Goal: Task Accomplishment & Management: Manage account settings

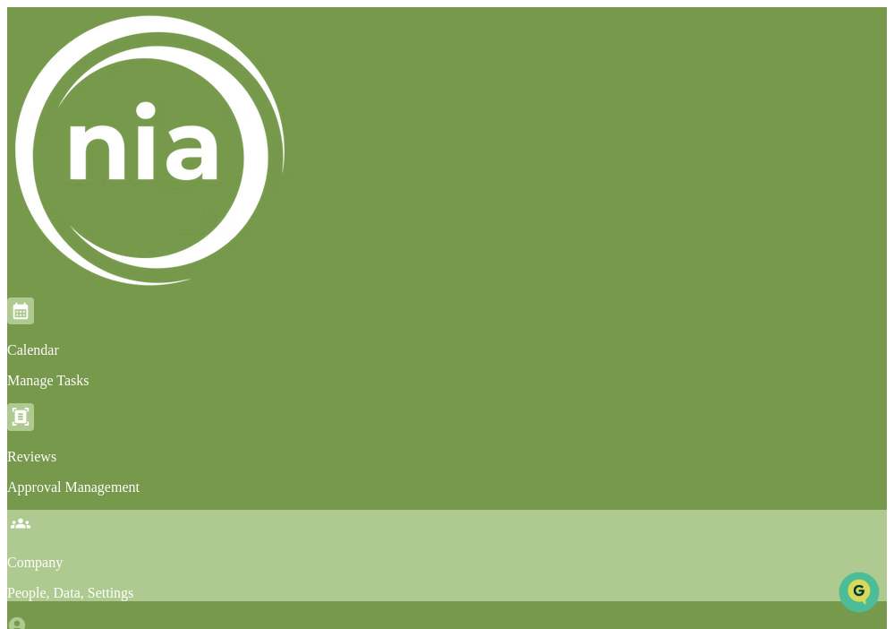
click at [454, 509] on div "Company People, Data, Settings" at bounding box center [447, 554] width 880 height 91
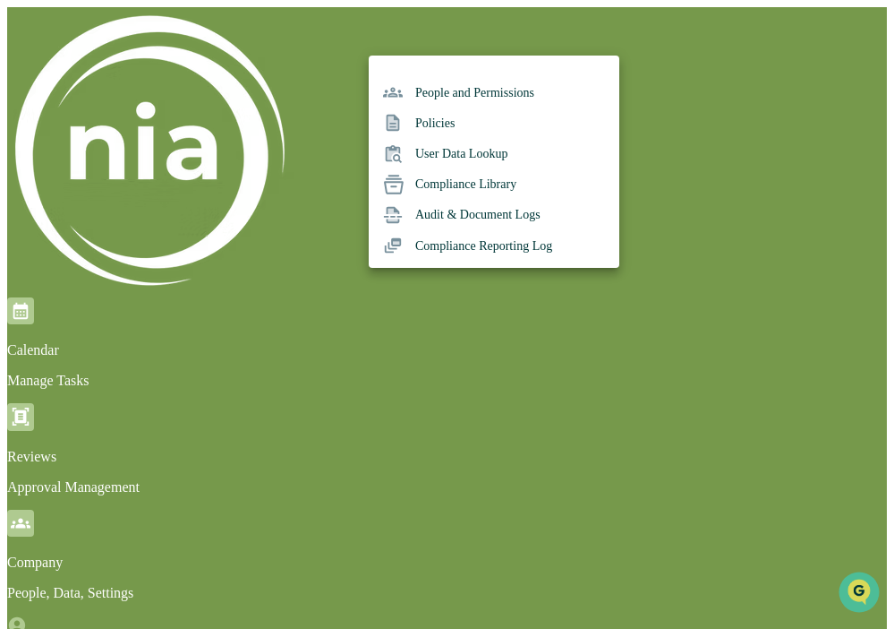
click at [449, 129] on li "Policies" at bounding box center [494, 122] width 251 height 30
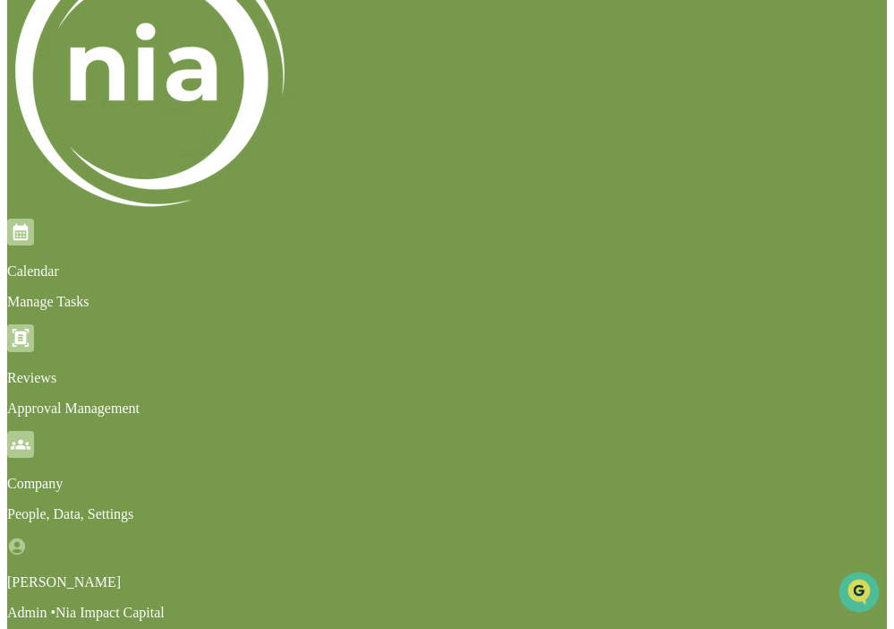
scroll to position [85, 0]
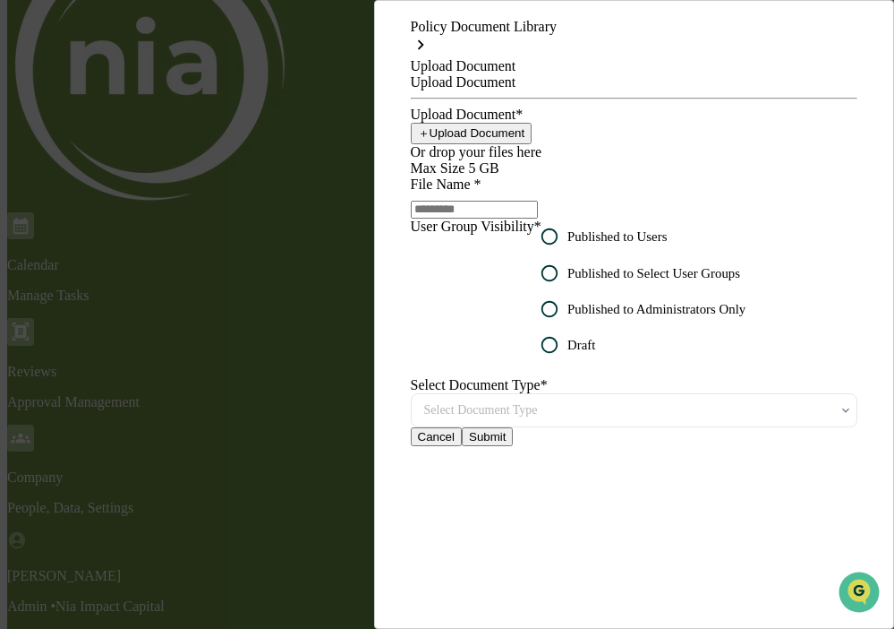
click at [533, 144] on button "＋ Upload Document" at bounding box center [472, 133] width 122 height 21
type input "**********"
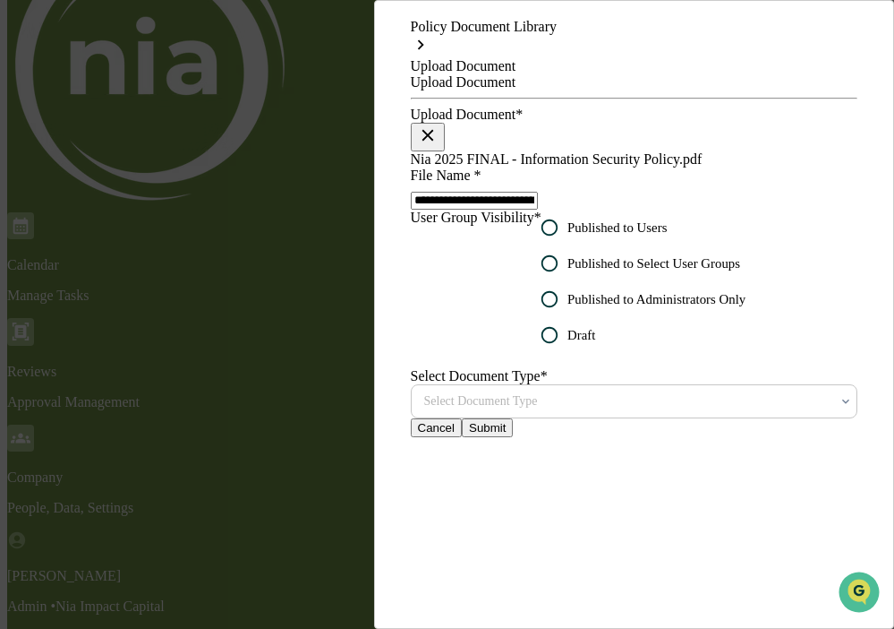
click at [839, 408] on icon at bounding box center [846, 401] width 14 height 14
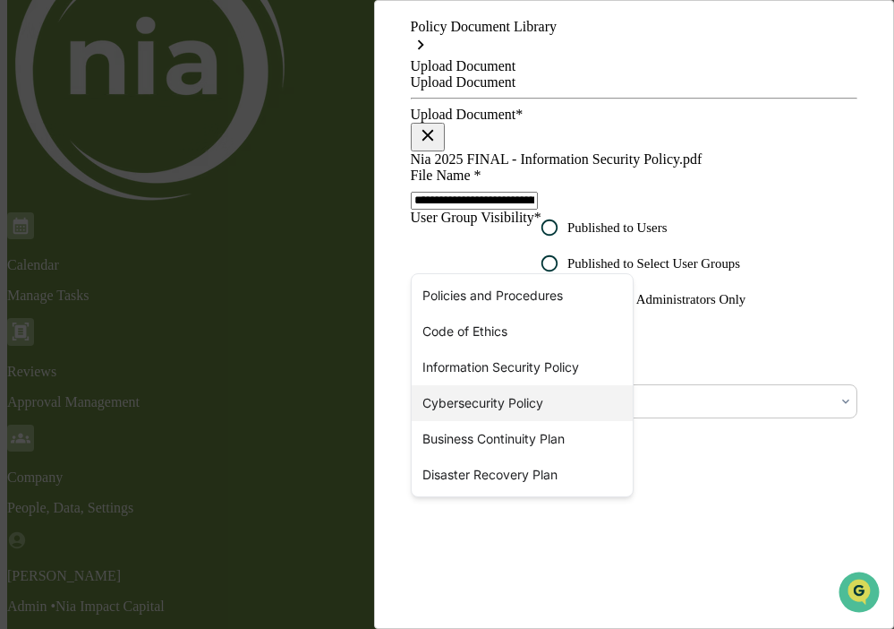
click at [532, 400] on div "Cybersecurity Policy" at bounding box center [523, 403] width 222 height 36
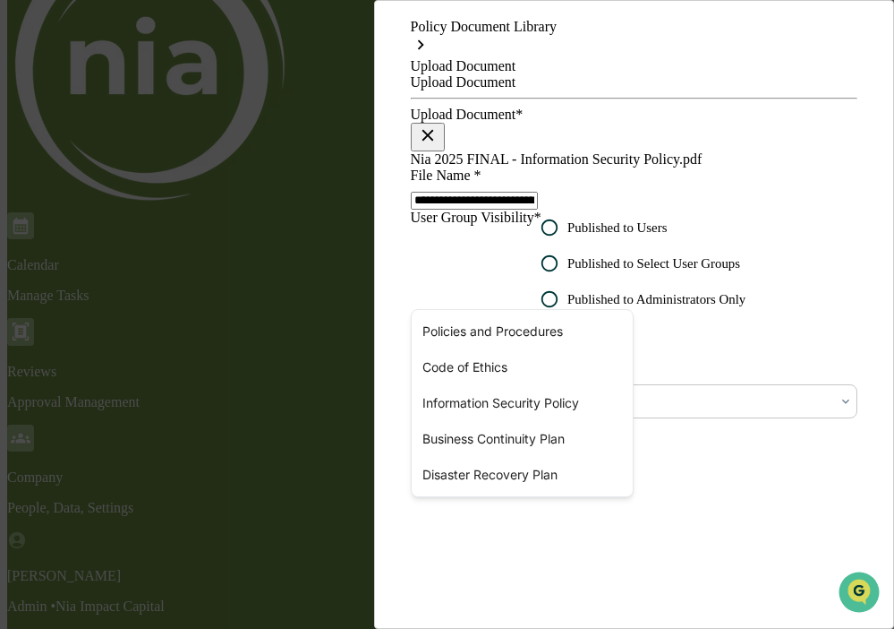
click at [513, 437] on button "Submit" at bounding box center [487, 427] width 51 height 19
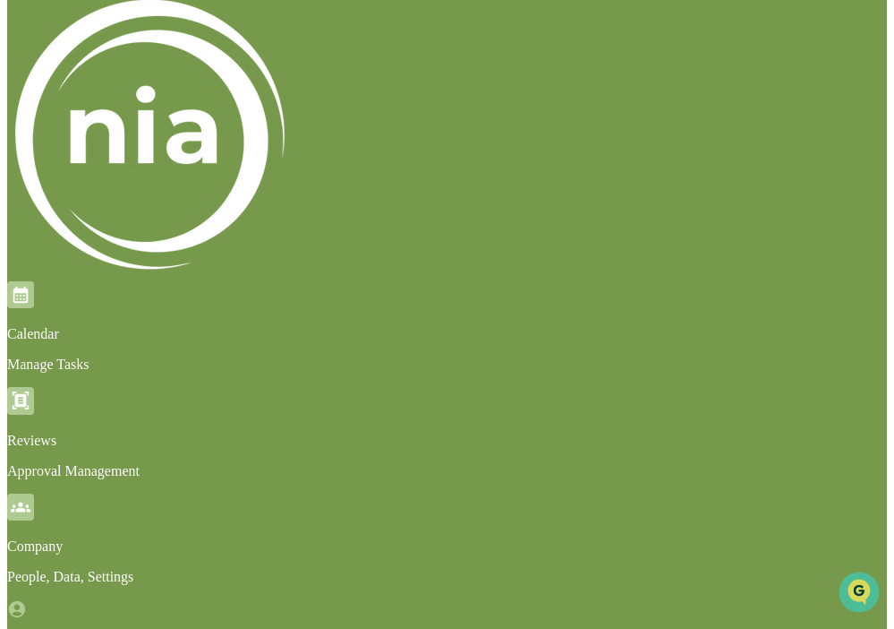
scroll to position [0, 0]
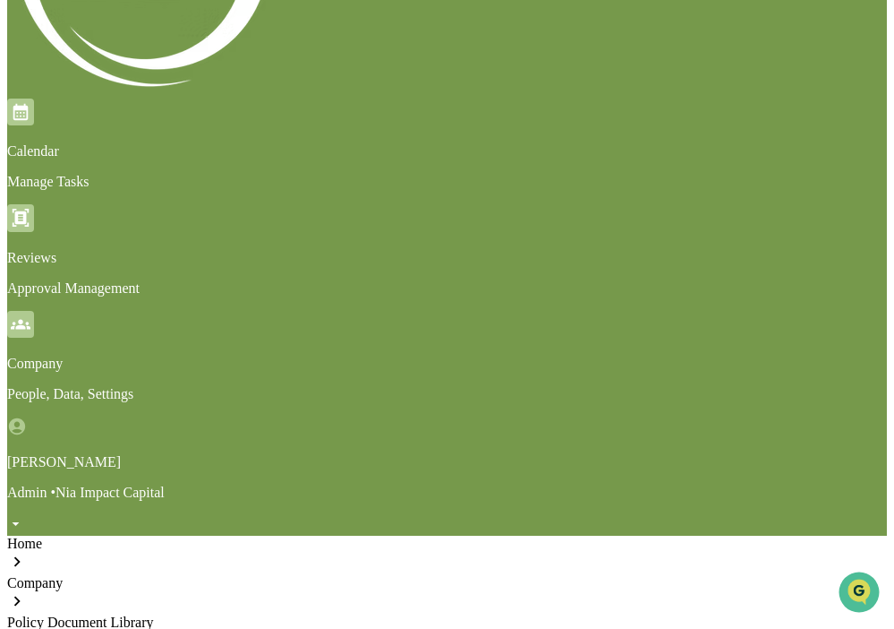
scroll to position [213, 0]
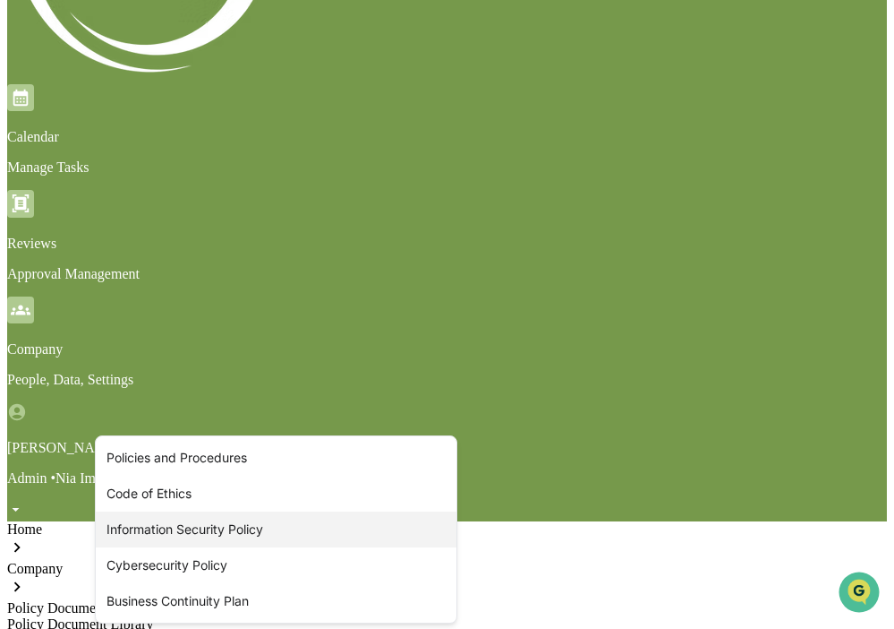
click at [361, 519] on div "Information Security Policy" at bounding box center [276, 529] width 361 height 36
click at [367, 535] on div "Cybersecurity Policy" at bounding box center [276, 529] width 361 height 36
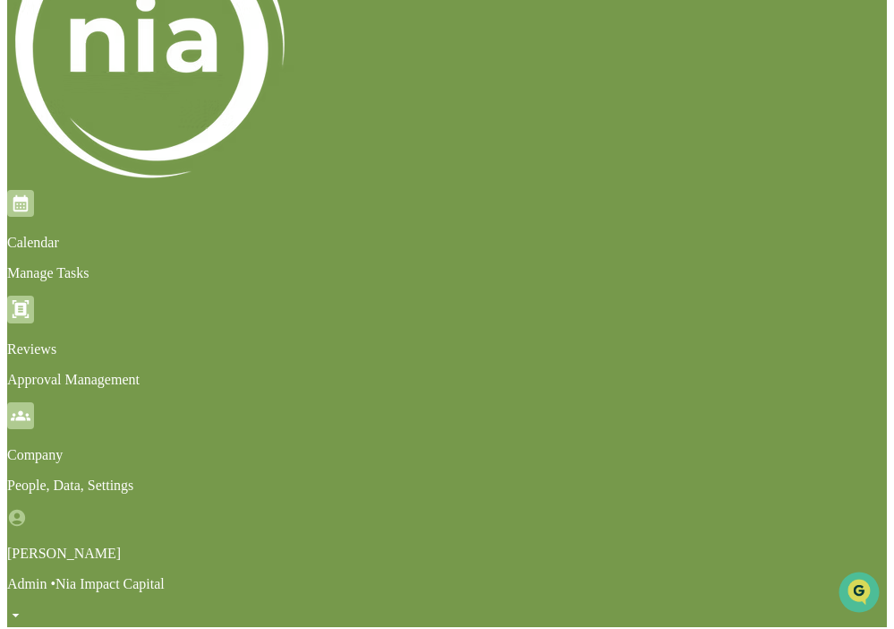
scroll to position [184, 0]
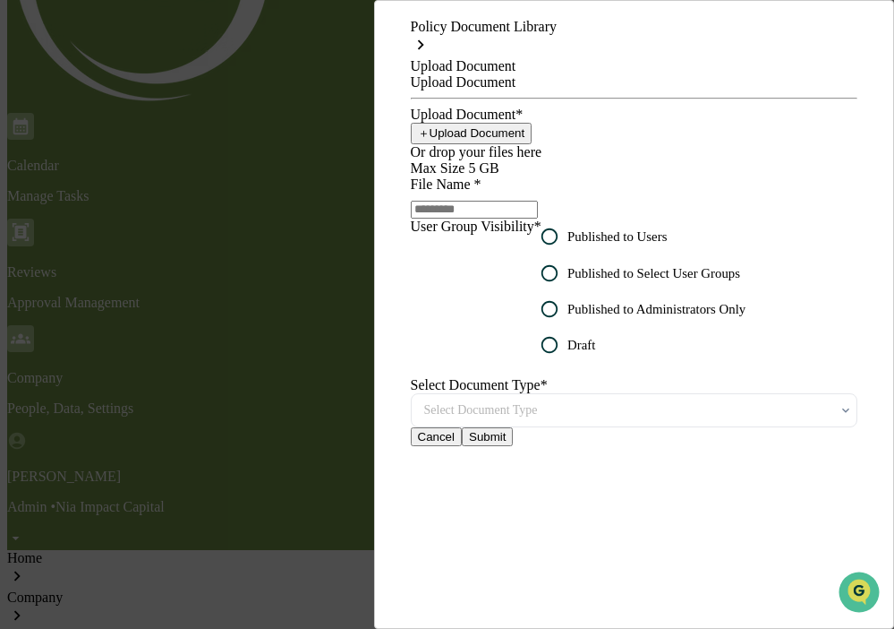
click at [533, 144] on button "＋ Upload Document" at bounding box center [472, 133] width 122 height 21
click at [533, 131] on button "＋ Upload Document" at bounding box center [472, 133] width 122 height 21
type input "**********"
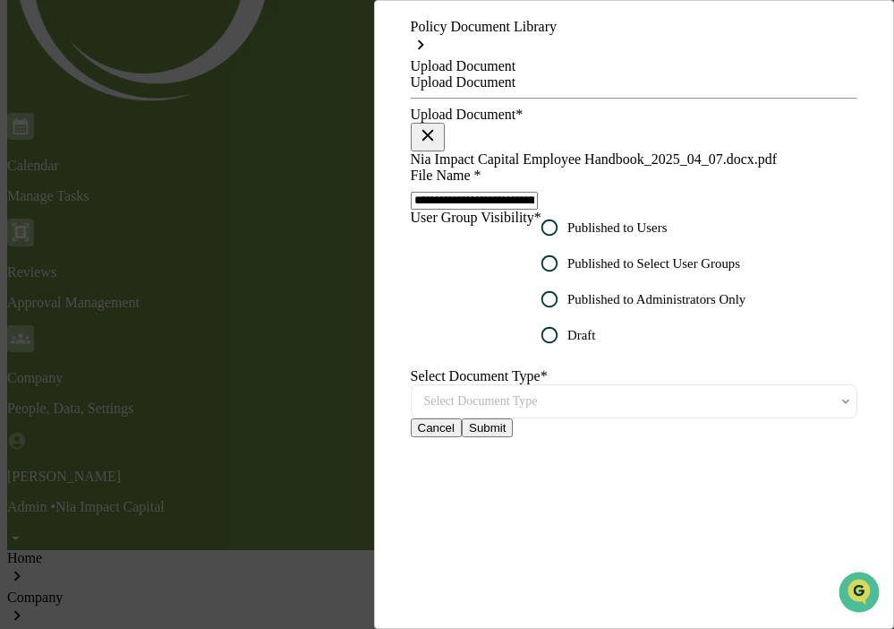
scroll to position [0, 0]
click at [513, 437] on button "Submit" at bounding box center [487, 427] width 51 height 19
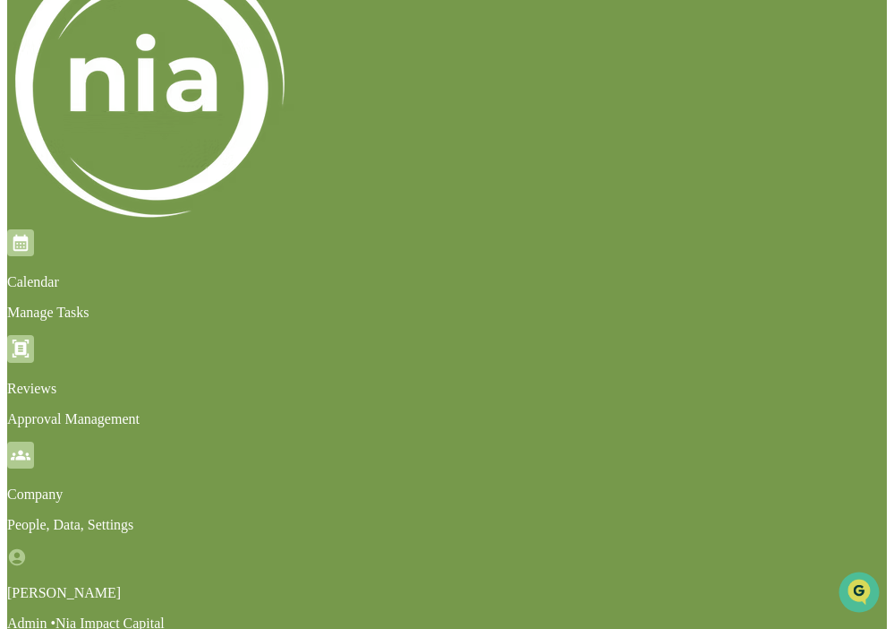
scroll to position [70, 0]
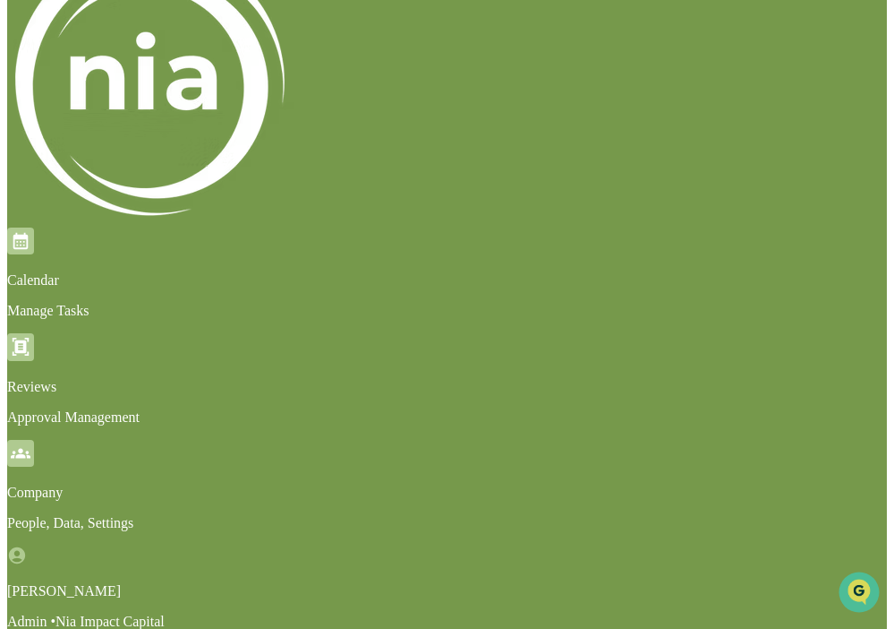
drag, startPoint x: 336, startPoint y: 311, endPoint x: 543, endPoint y: 321, distance: 208.0
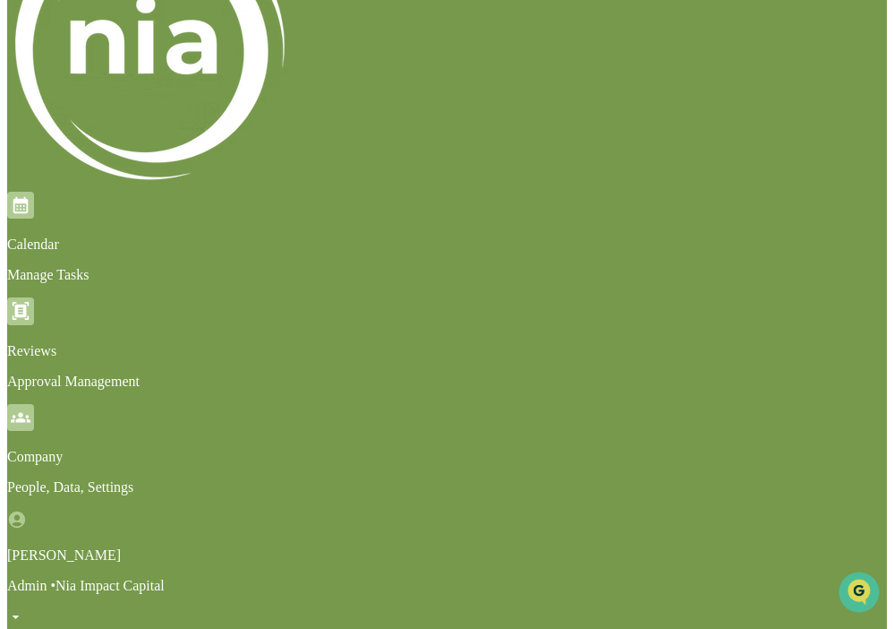
scroll to position [109, 0]
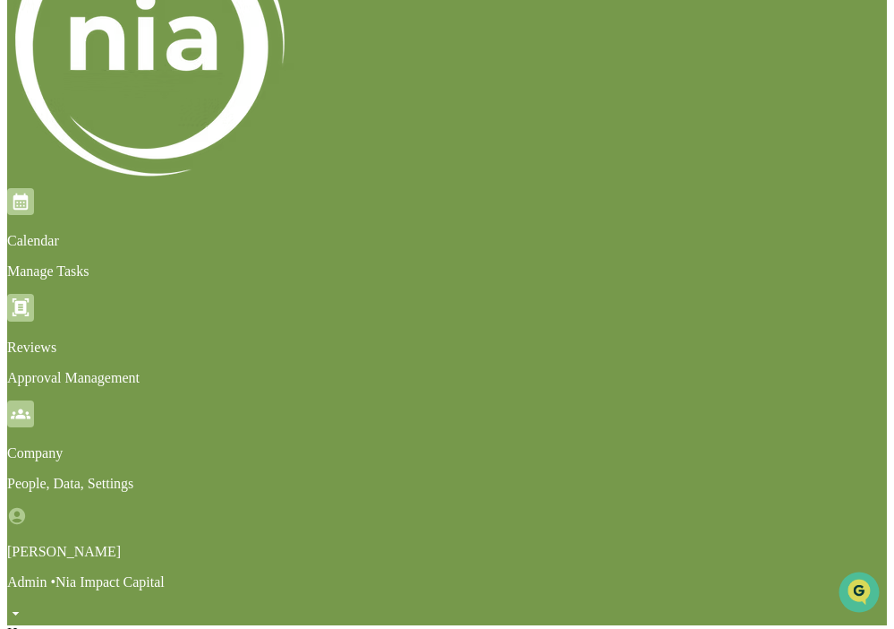
type input "**********"
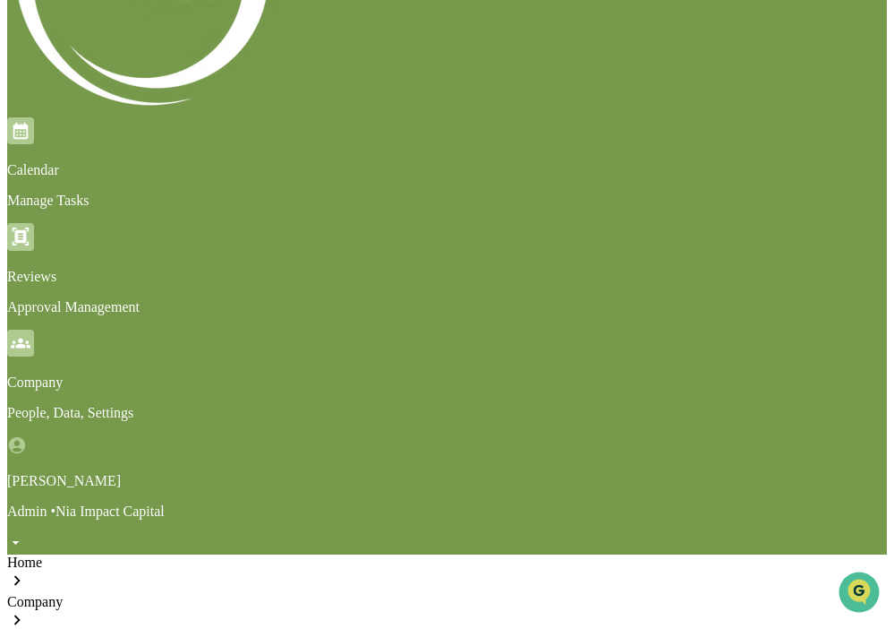
scroll to position [192, 0]
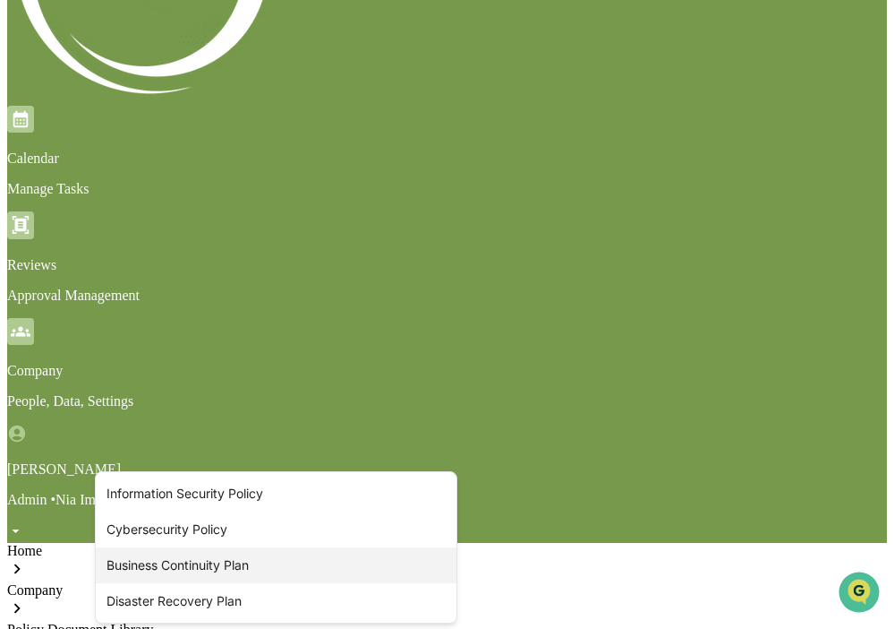
scroll to position [0, 0]
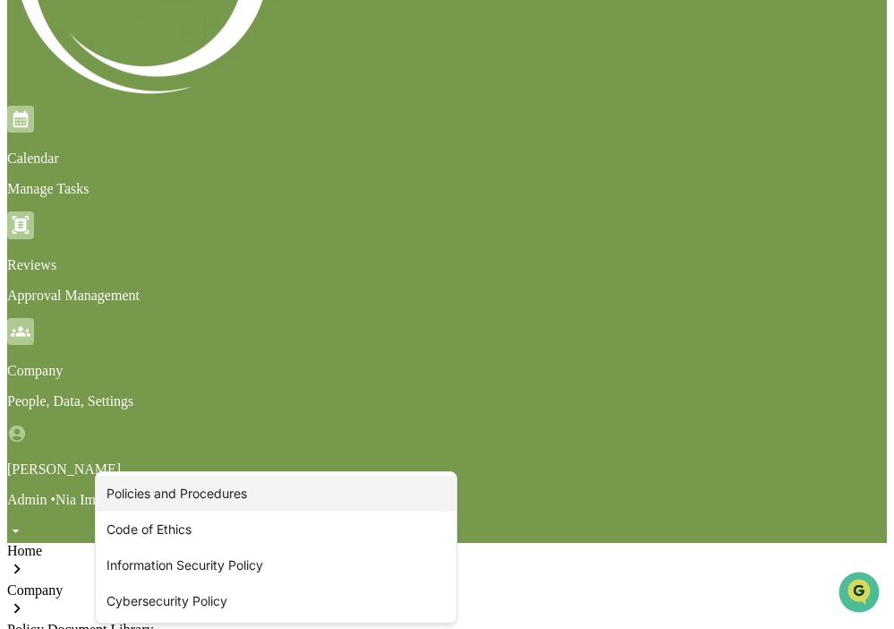
click at [347, 499] on div "Policies and Procedures" at bounding box center [276, 493] width 361 height 36
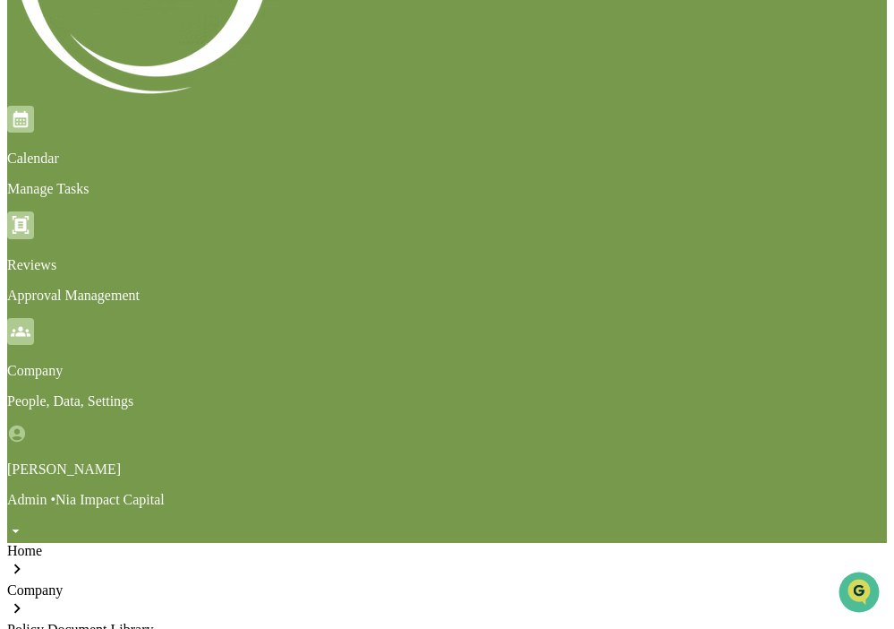
drag, startPoint x: 215, startPoint y: 176, endPoint x: 130, endPoint y: 175, distance: 85.1
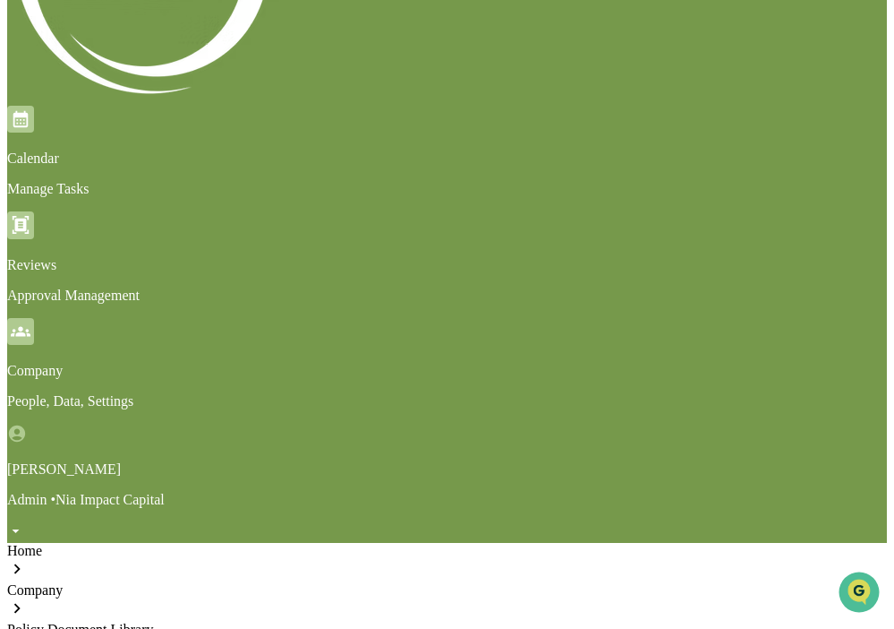
type input "**********"
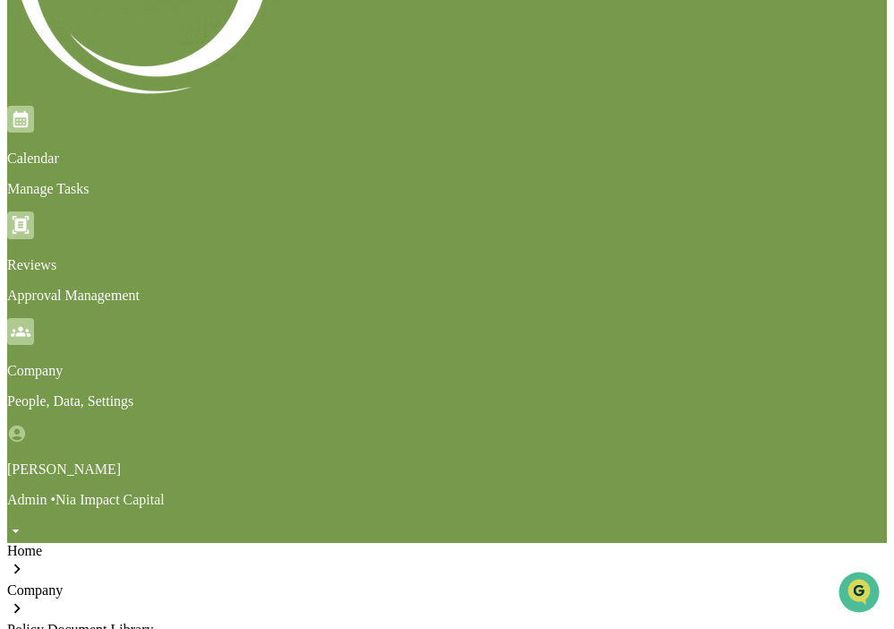
drag, startPoint x: 206, startPoint y: 336, endPoint x: 133, endPoint y: 335, distance: 73.4
type input "**********"
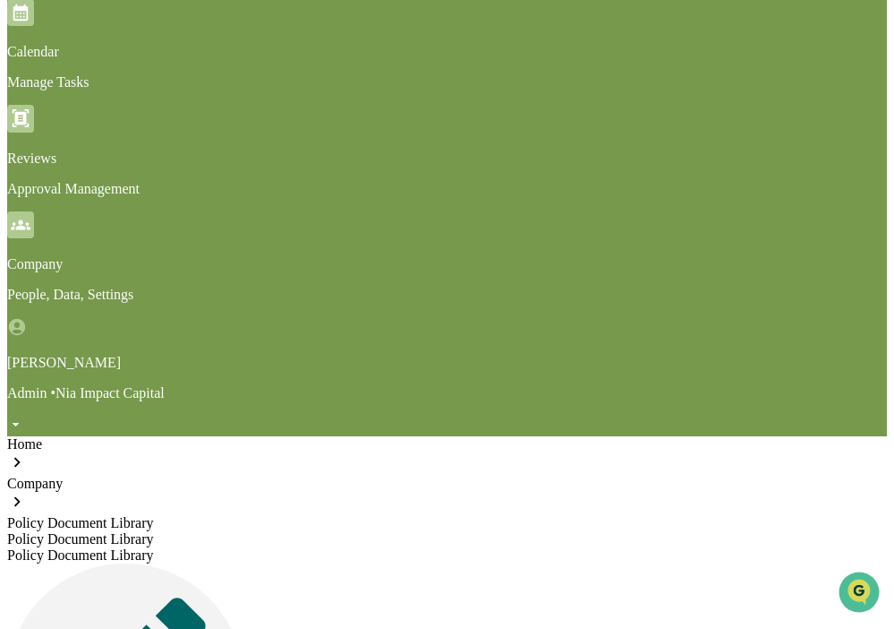
scroll to position [302, 0]
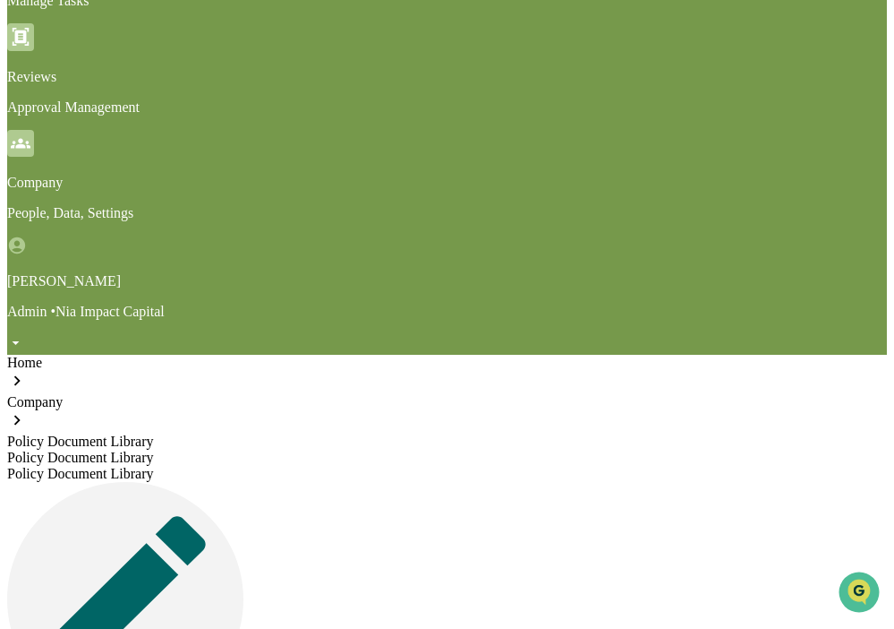
scroll to position [395, 0]
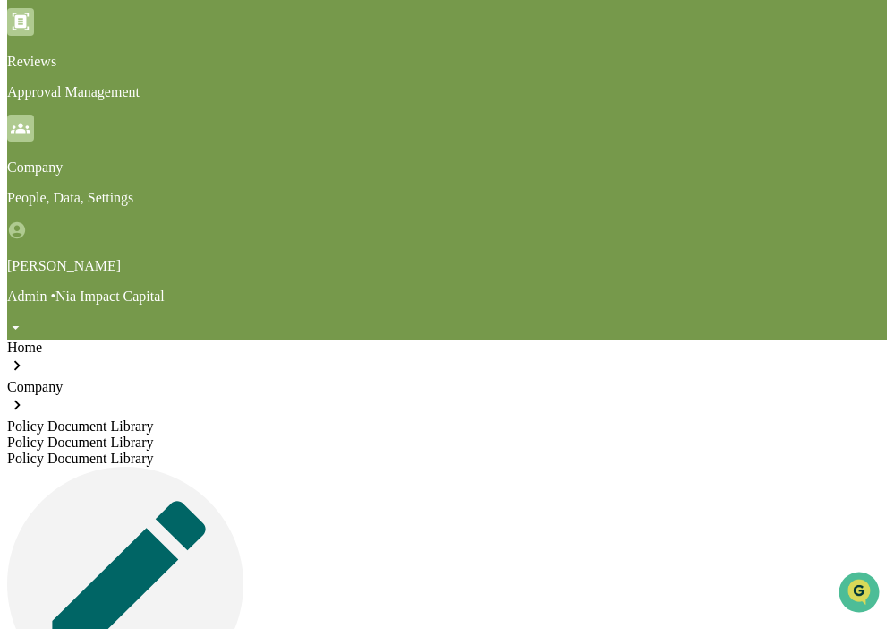
type input "**********"
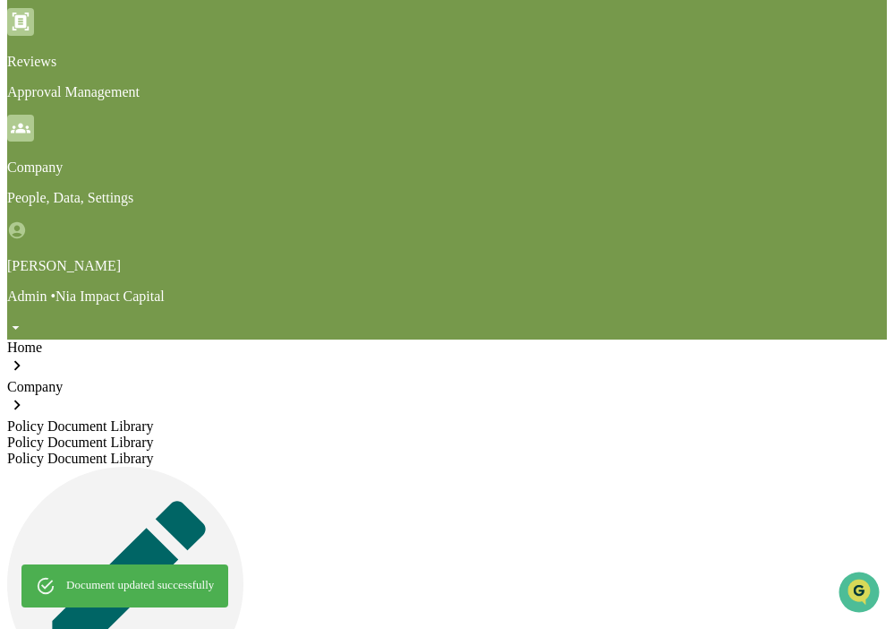
scroll to position [346, 0]
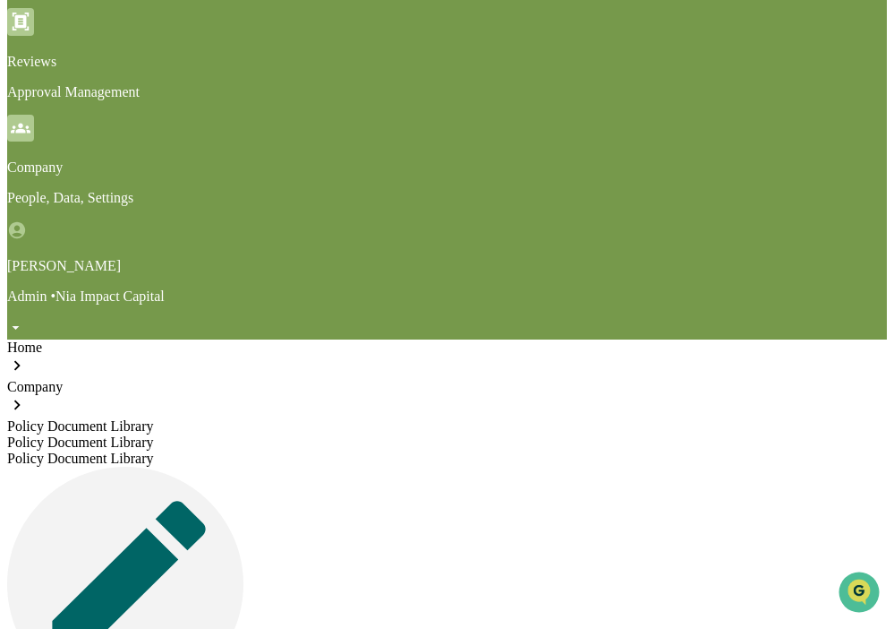
drag, startPoint x: 233, startPoint y: 471, endPoint x: 130, endPoint y: 466, distance: 103.1
drag, startPoint x: 406, startPoint y: 466, endPoint x: 244, endPoint y: 465, distance: 163.0
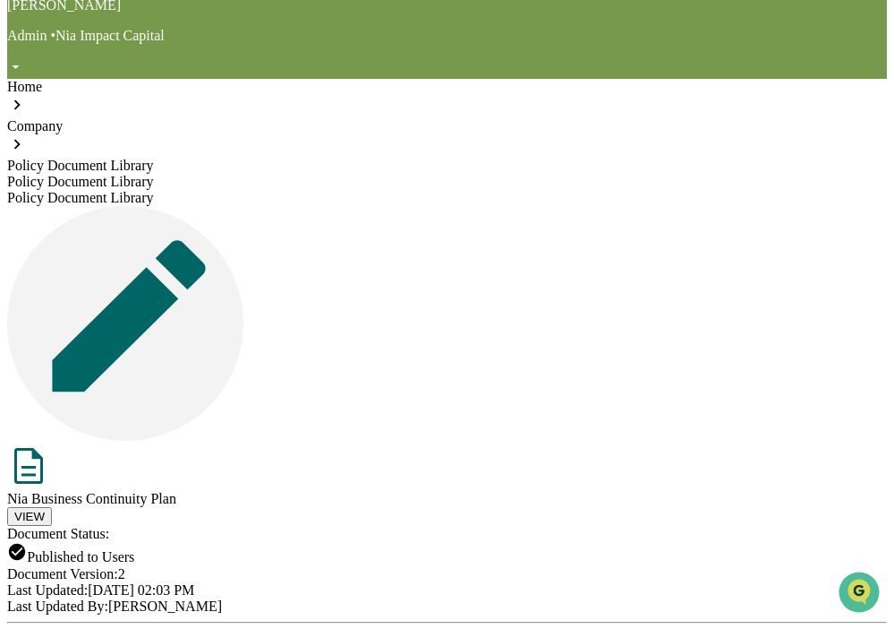
scroll to position [661, 0]
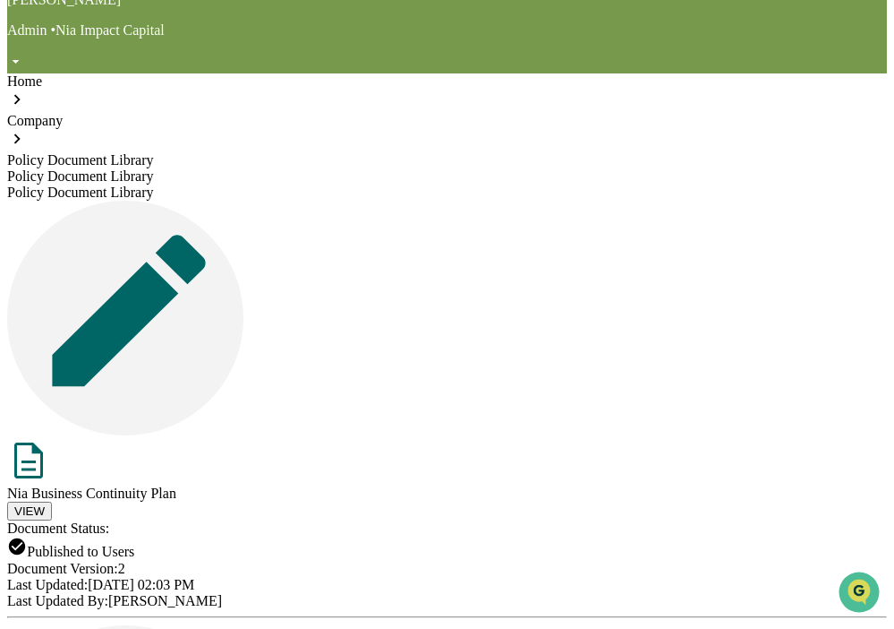
type input "**********"
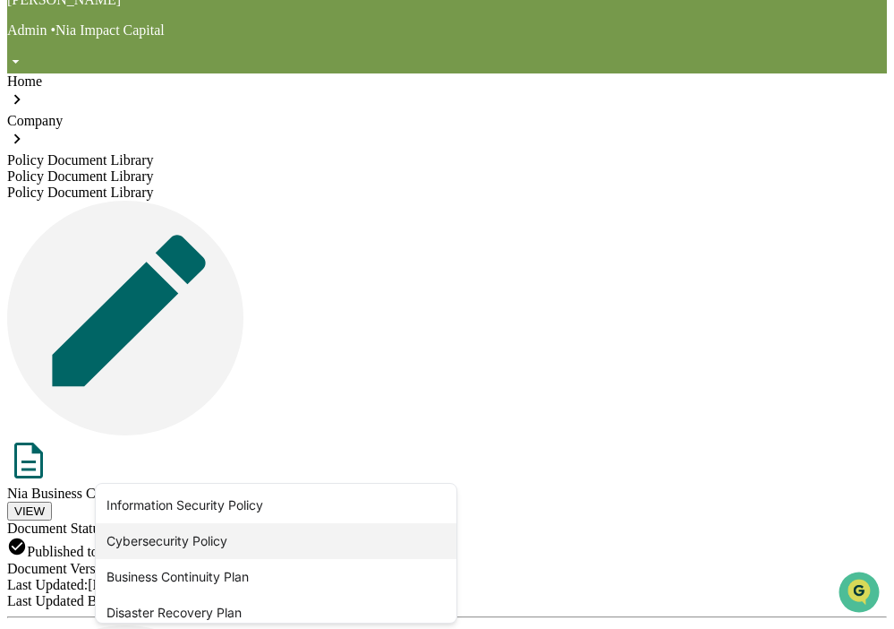
scroll to position [11, 0]
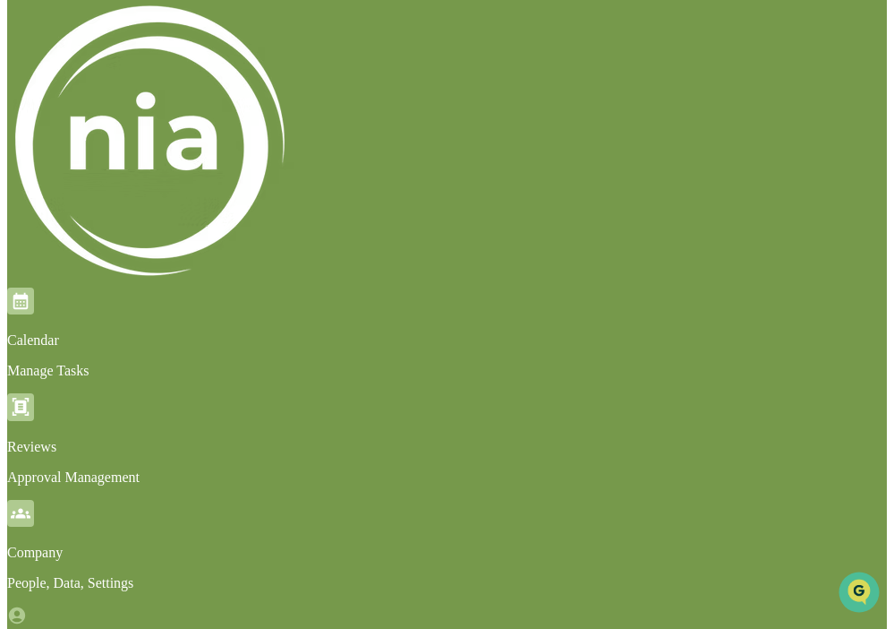
scroll to position [0, 0]
